Goal: Find specific page/section: Find specific page/section

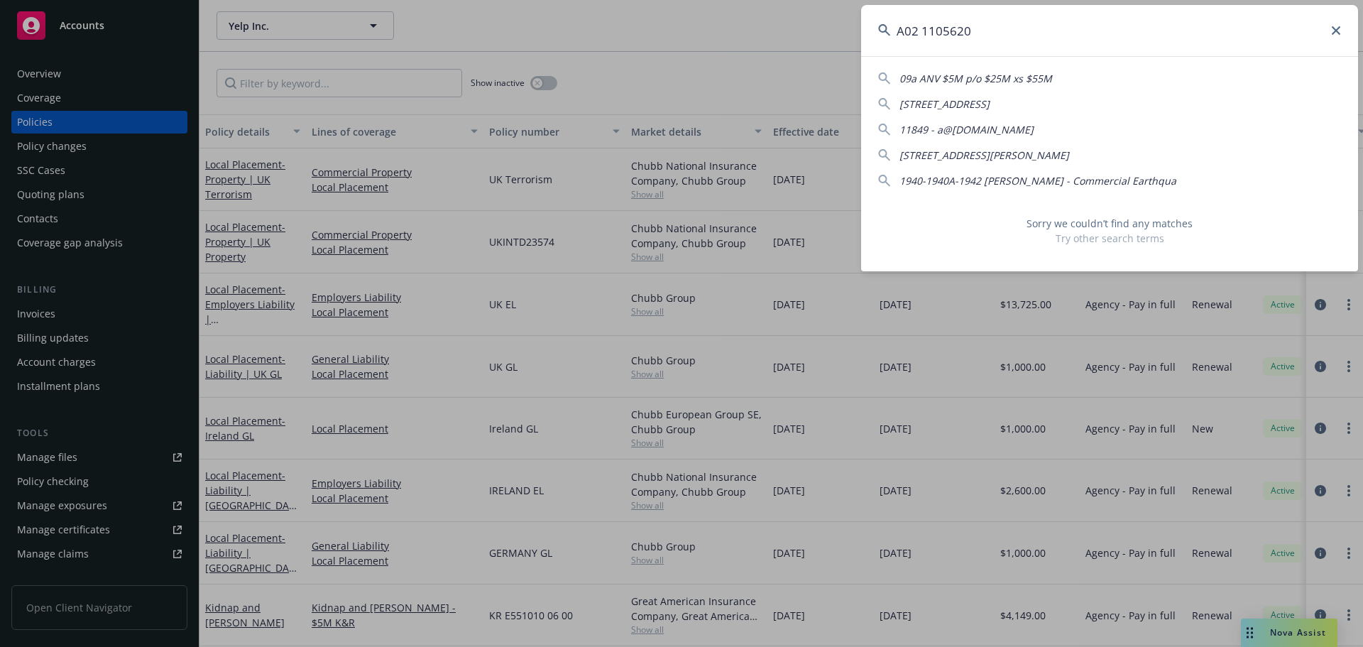
click at [1001, 24] on input "A02 1105620" at bounding box center [1109, 30] width 497 height 51
type input "A"
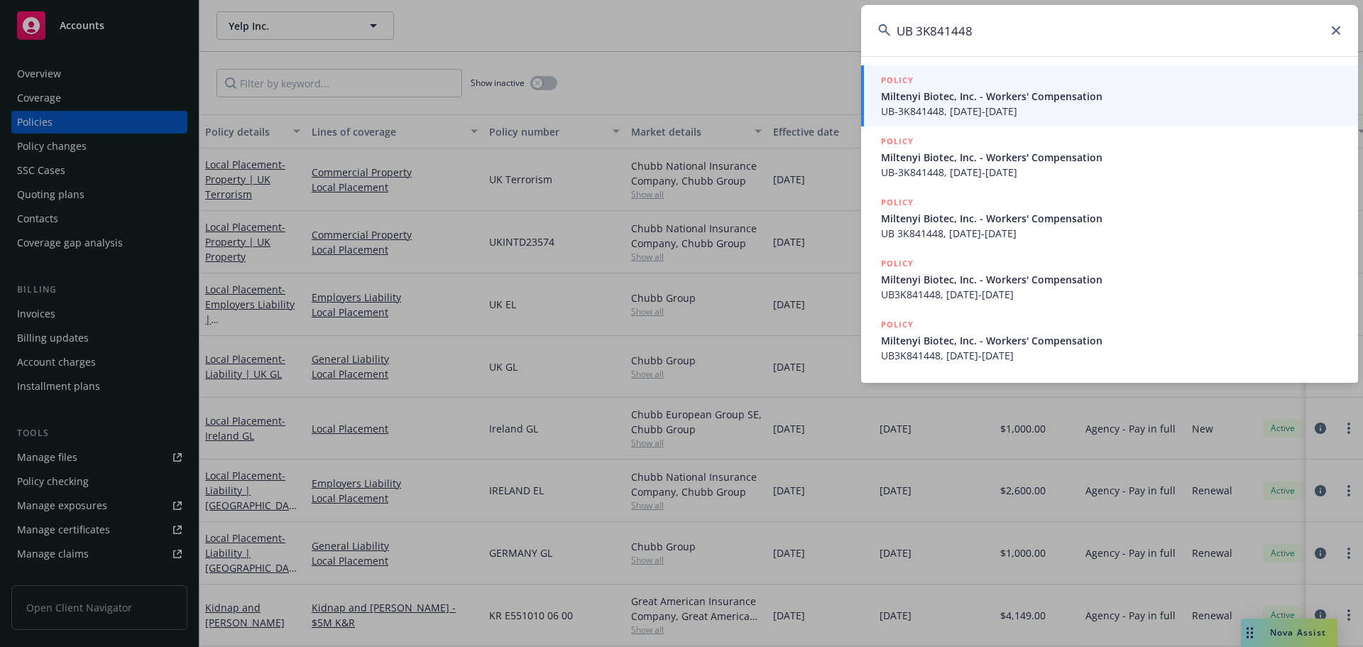
type input "UB 3K841448"
click at [990, 106] on span "UB-3K841448, [DATE]-[DATE]" at bounding box center [1111, 111] width 460 height 15
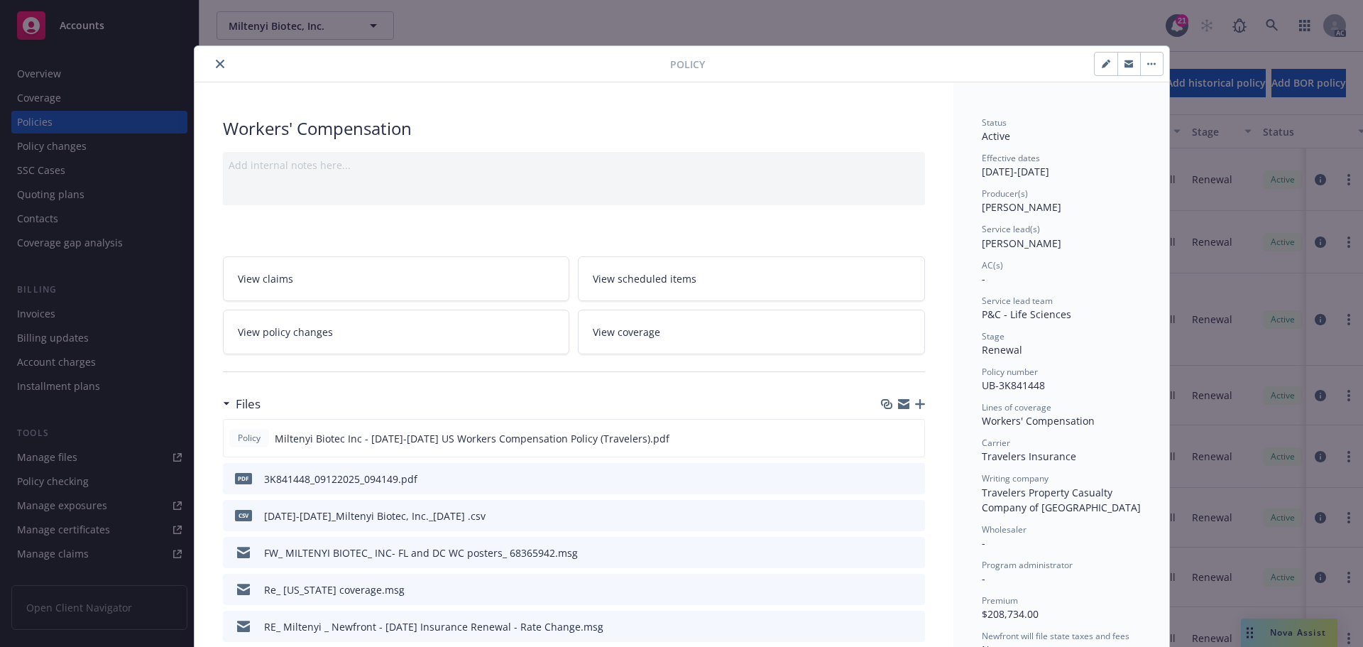
click at [216, 63] on icon "close" at bounding box center [220, 64] width 9 height 9
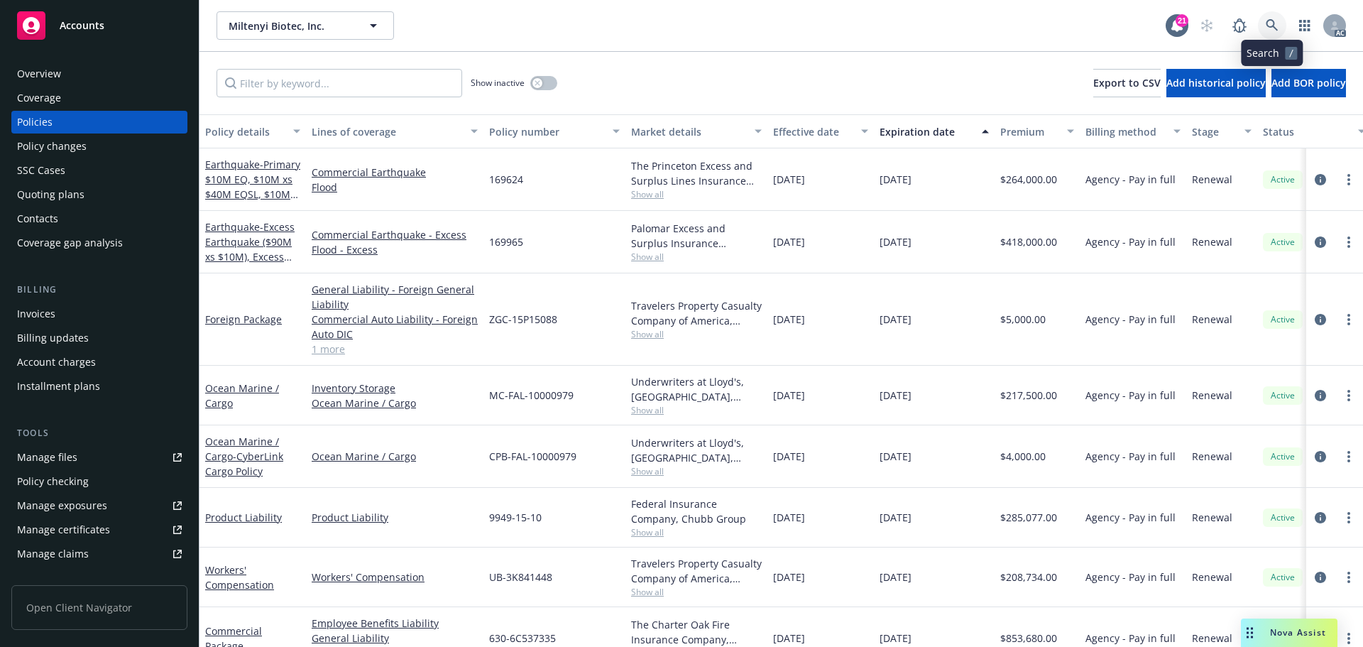
click at [1274, 16] on link at bounding box center [1272, 25] width 28 height 28
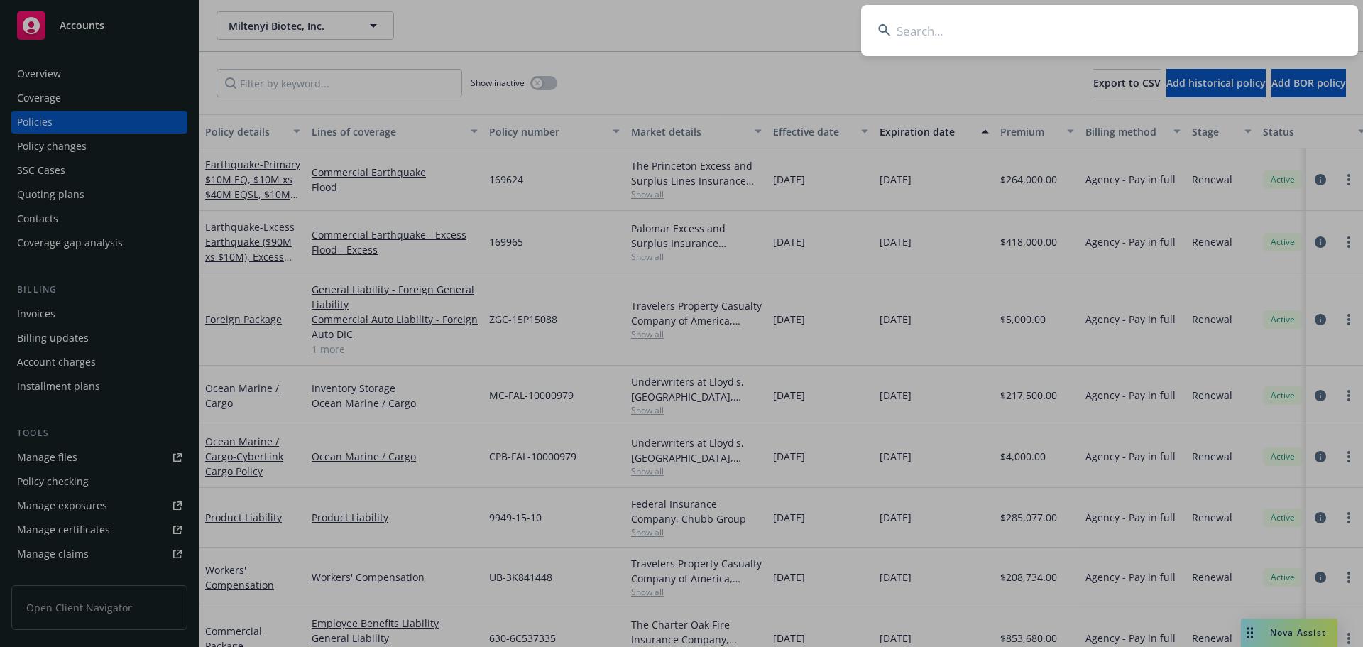
click at [1150, 23] on input at bounding box center [1109, 30] width 497 height 51
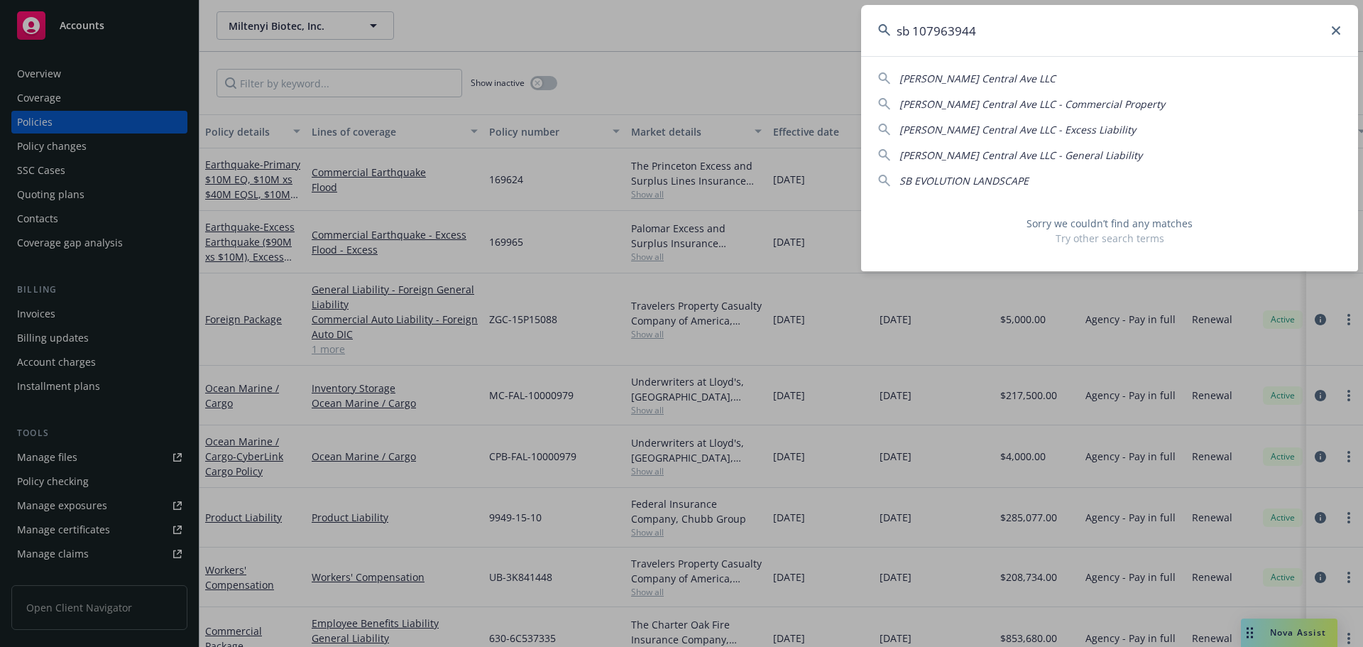
click at [914, 38] on input "sb 107963944" at bounding box center [1109, 30] width 497 height 51
type input "sb-107963944"
drag, startPoint x: 984, startPoint y: 39, endPoint x: 879, endPoint y: 45, distance: 105.3
click at [879, 45] on input "sb-107963944" at bounding box center [1109, 30] width 497 height 51
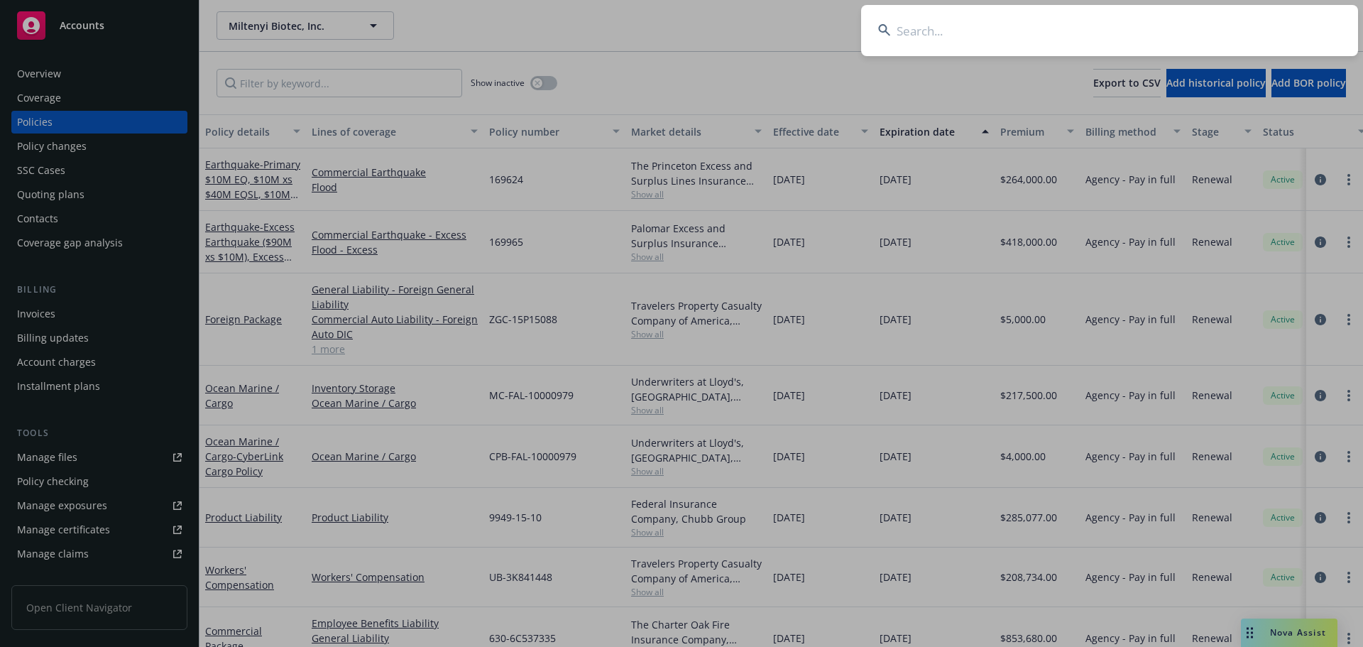
click at [1003, 45] on input at bounding box center [1109, 30] width 497 height 51
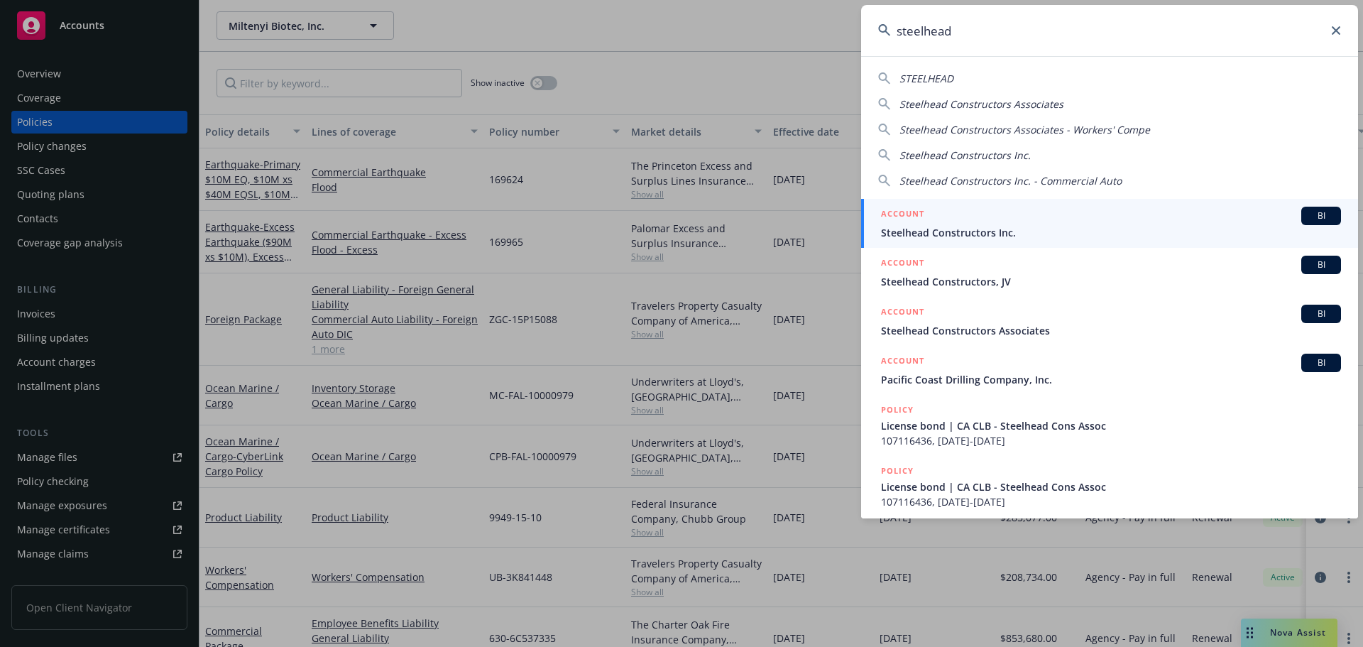
type input "steelhead"
click at [1052, 36] on input "steelhead" at bounding box center [1109, 30] width 497 height 51
click at [1051, 35] on input "steelhead" at bounding box center [1109, 30] width 497 height 51
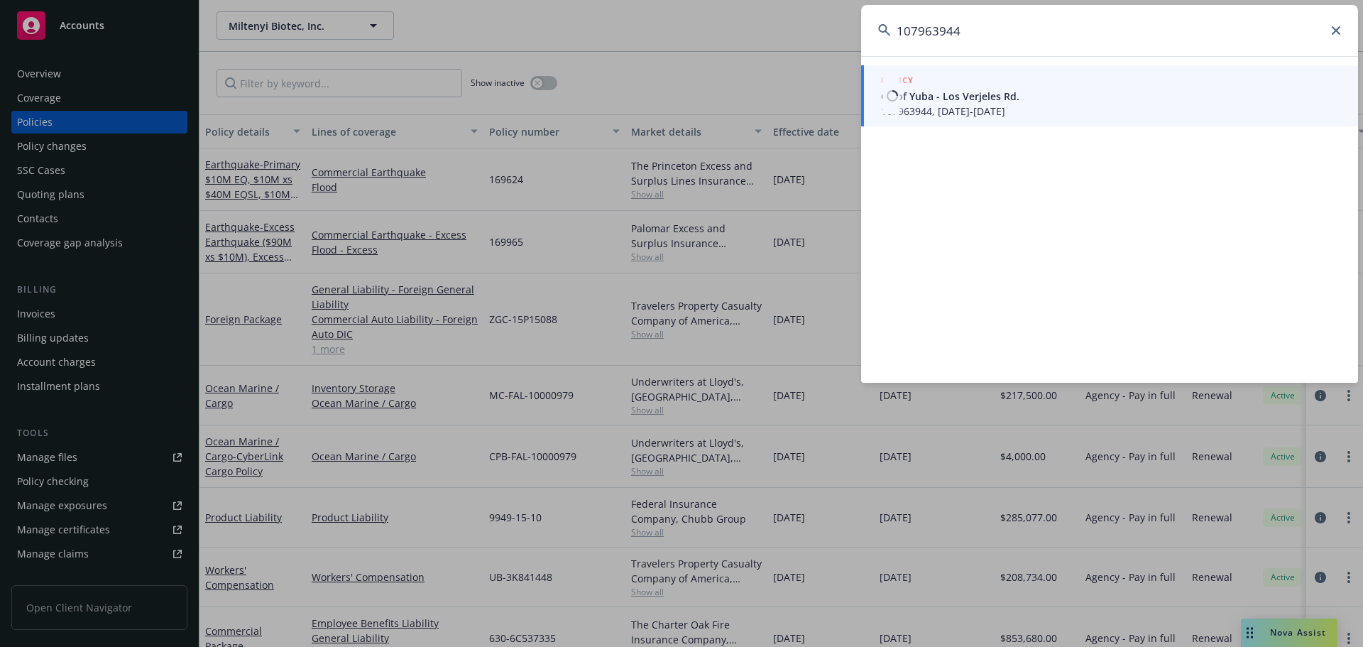
type input "107963944"
click at [1003, 89] on span "Co of Yuba - Los Verjeles Rd." at bounding box center [1111, 96] width 460 height 15
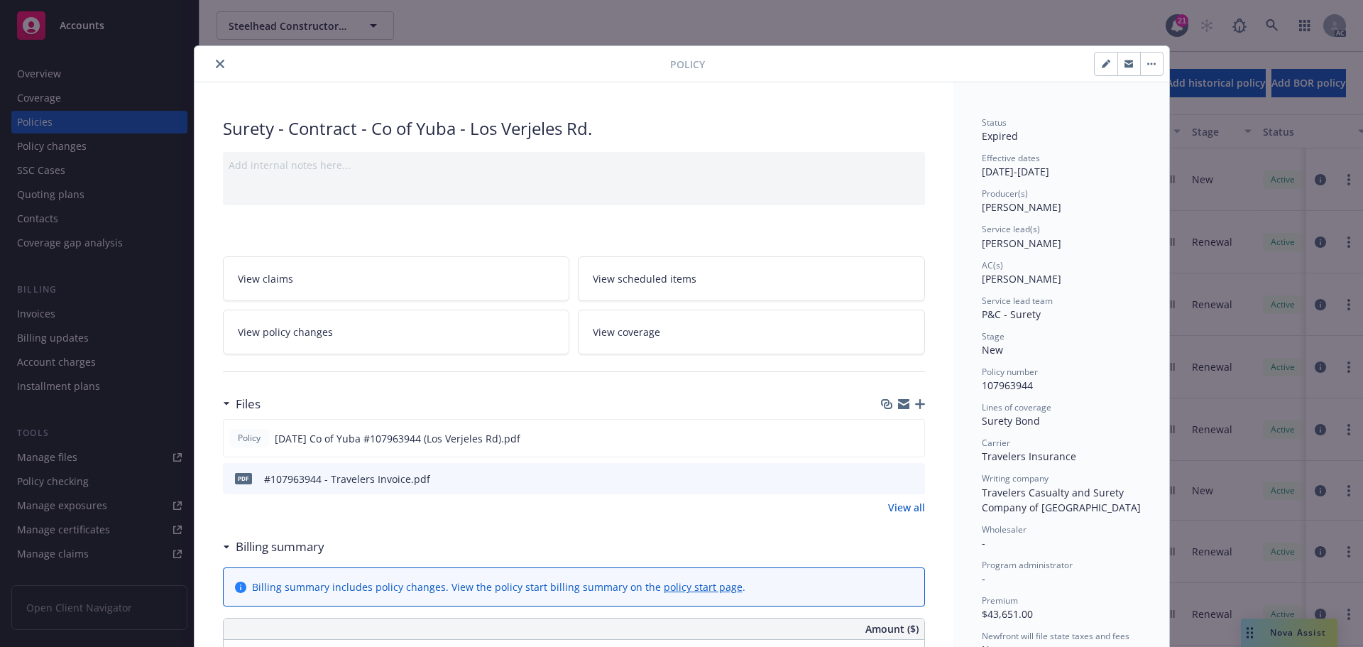
click at [216, 60] on icon "close" at bounding box center [220, 64] width 9 height 9
